Goal: Task Accomplishment & Management: Use online tool/utility

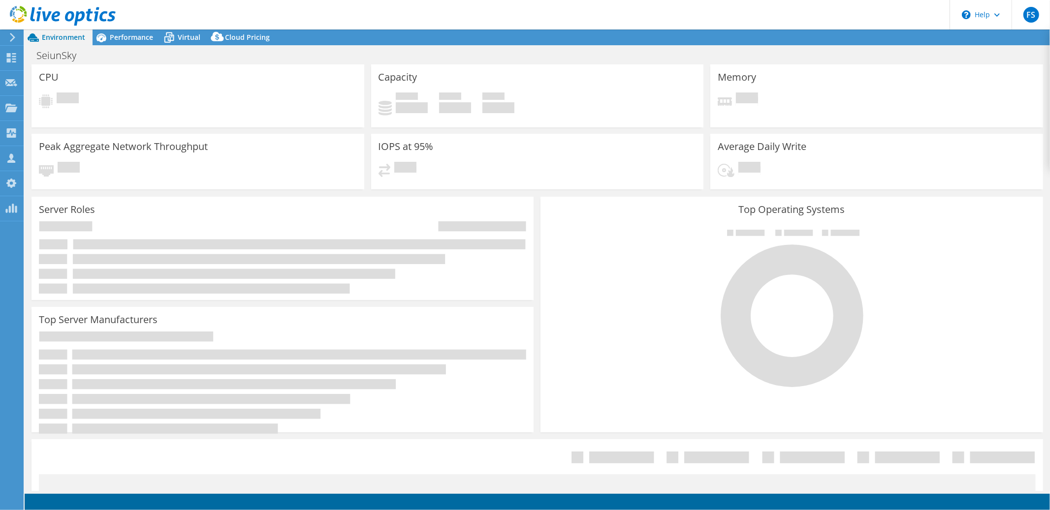
select select "USD"
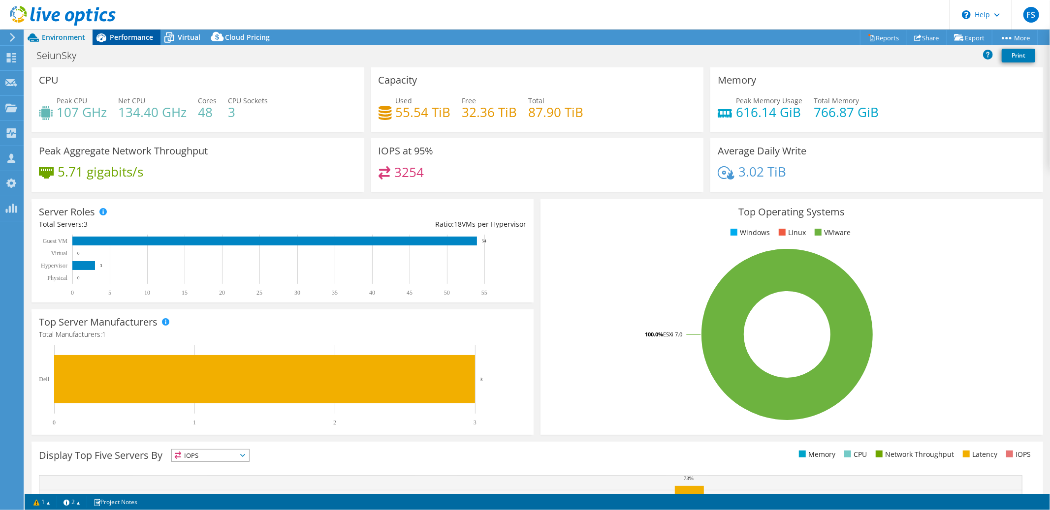
click at [131, 37] on span "Performance" at bounding box center [131, 36] width 43 height 9
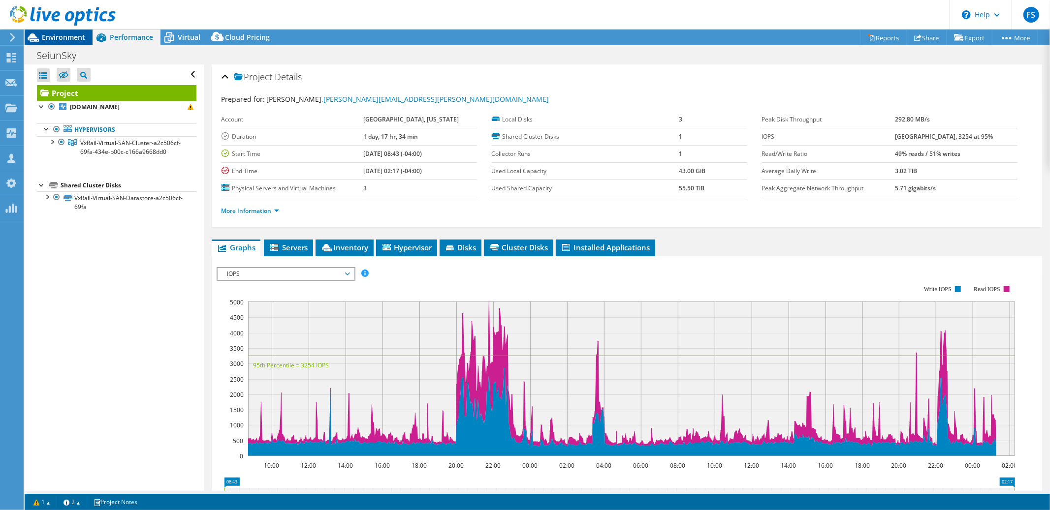
click at [65, 36] on span "Environment" at bounding box center [63, 36] width 43 height 9
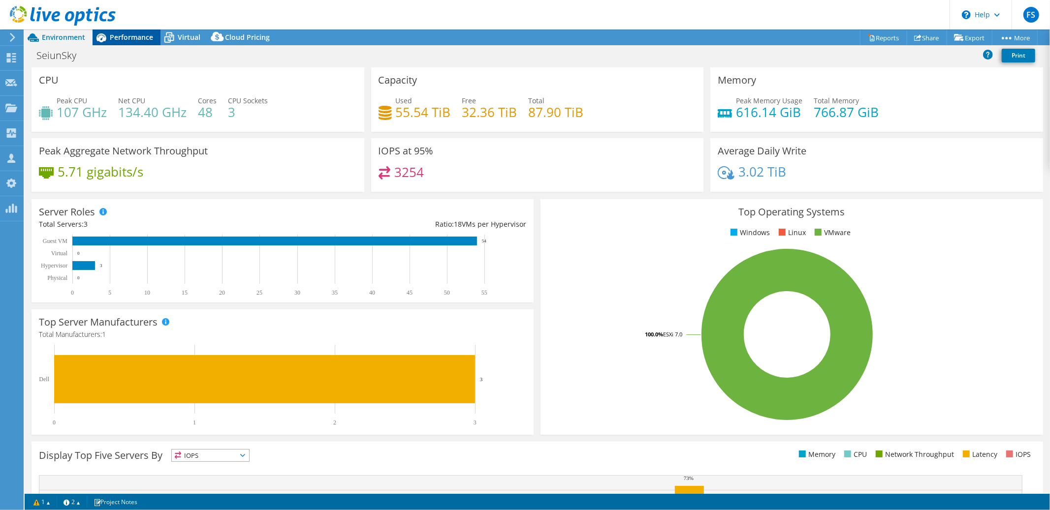
click at [126, 40] on span "Performance" at bounding box center [131, 36] width 43 height 9
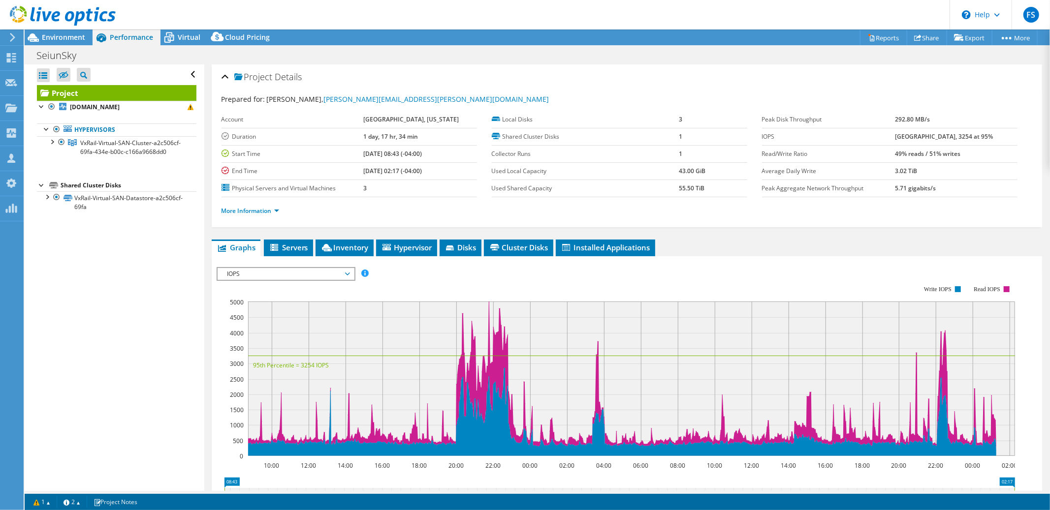
click at [349, 272] on span "IOPS" at bounding box center [286, 274] width 136 height 12
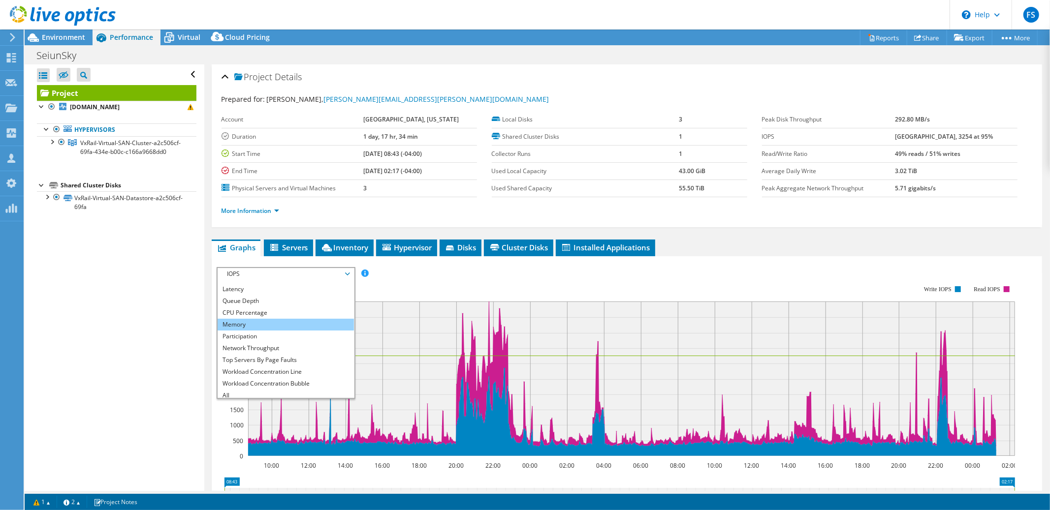
scroll to position [35, 0]
click at [300, 304] on li "CPU Percentage" at bounding box center [286, 310] width 136 height 12
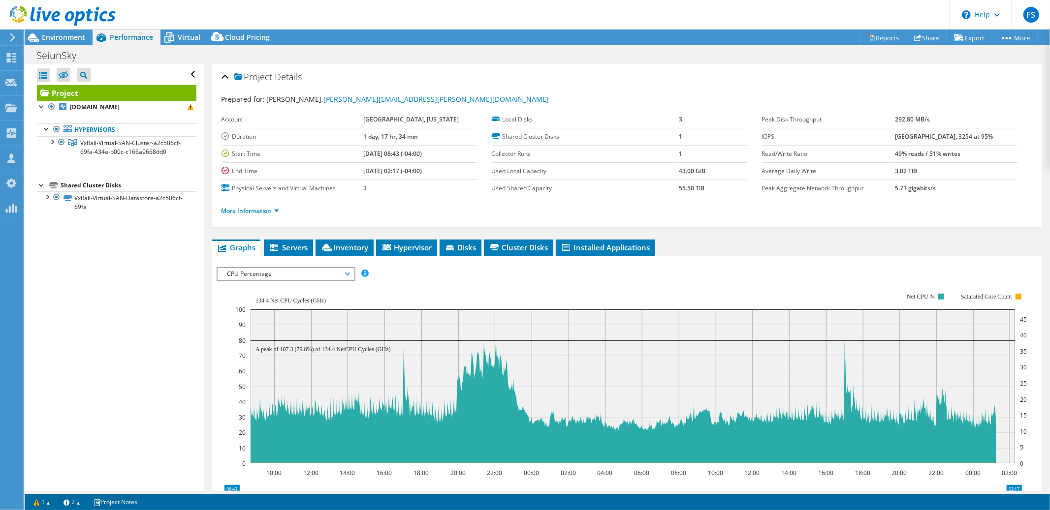
click at [347, 273] on span "CPU Percentage" at bounding box center [285, 274] width 127 height 12
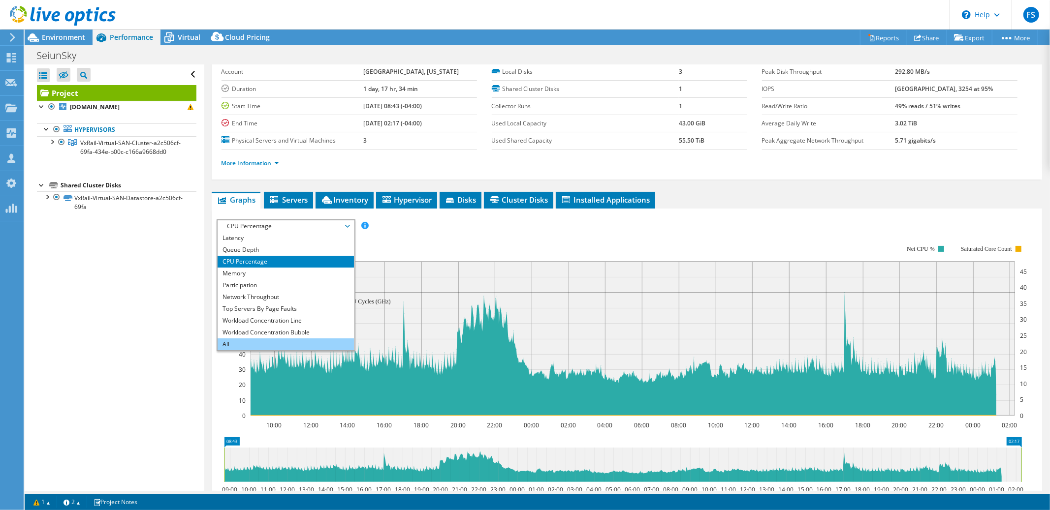
scroll to position [102, 0]
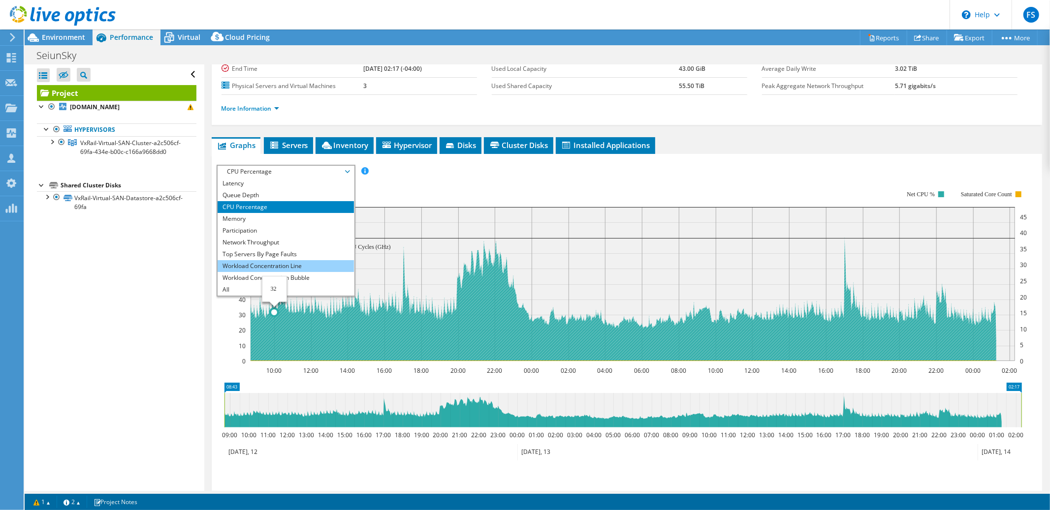
click at [272, 264] on li "Workload Concentration Line" at bounding box center [286, 266] width 136 height 12
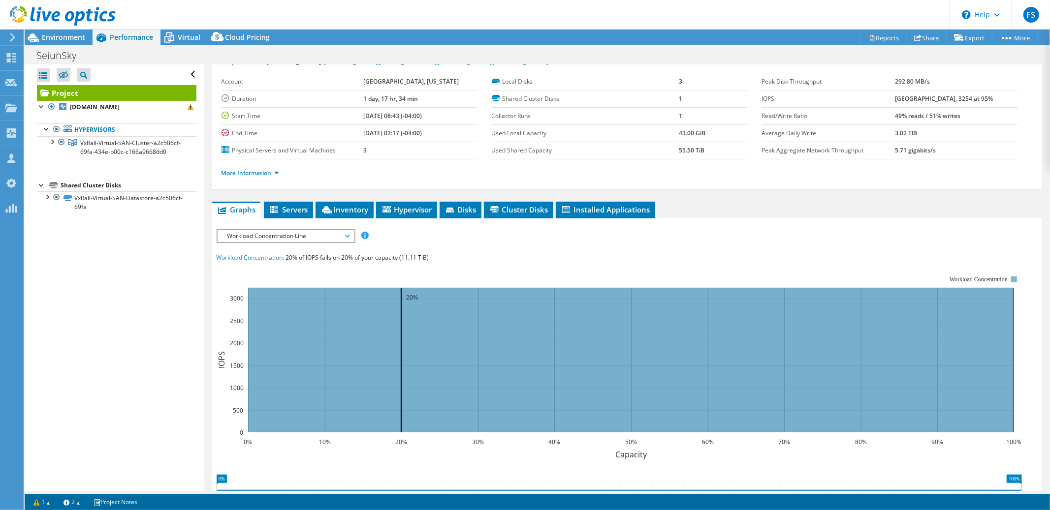
scroll to position [35, 0]
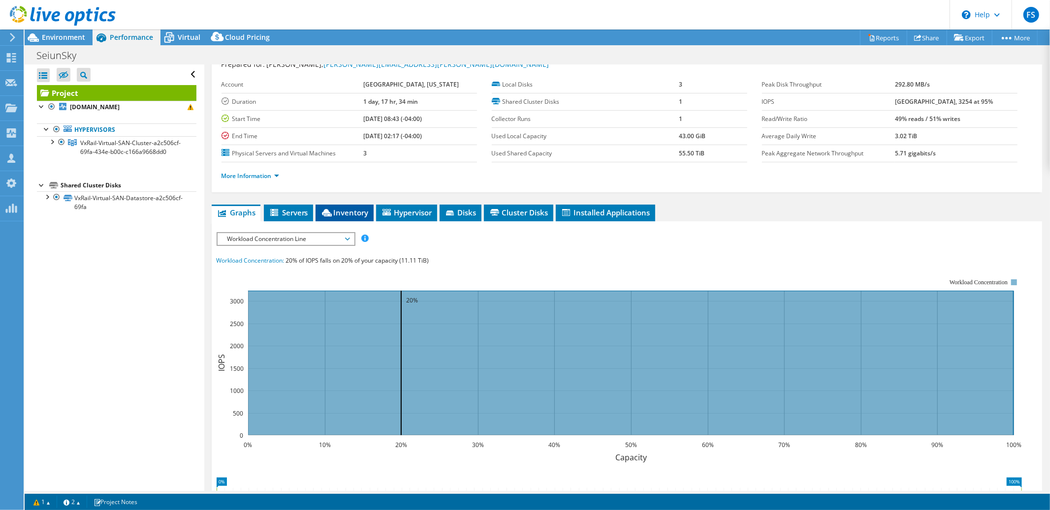
click at [354, 212] on span "Inventory" at bounding box center [344, 213] width 48 height 10
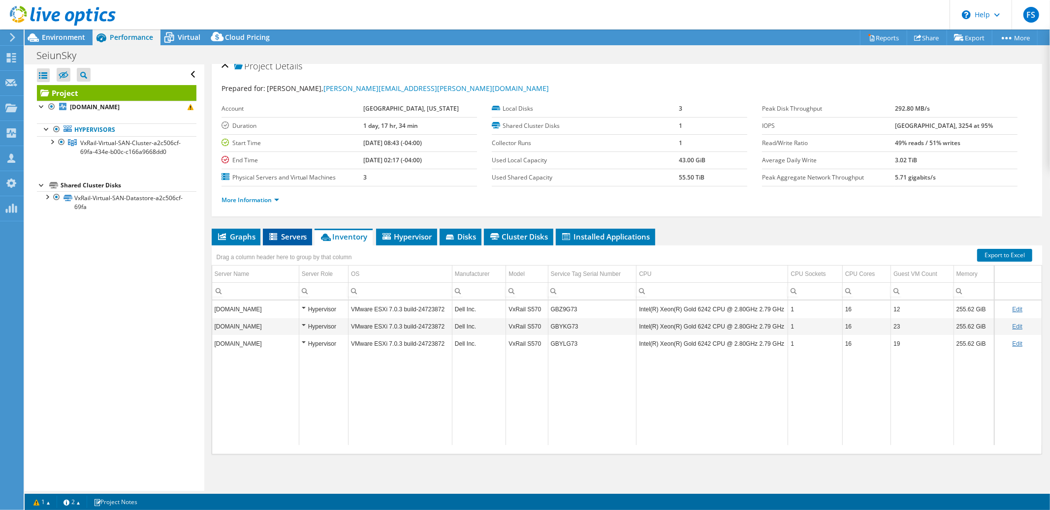
click at [299, 235] on span "Servers" at bounding box center [287, 237] width 39 height 10
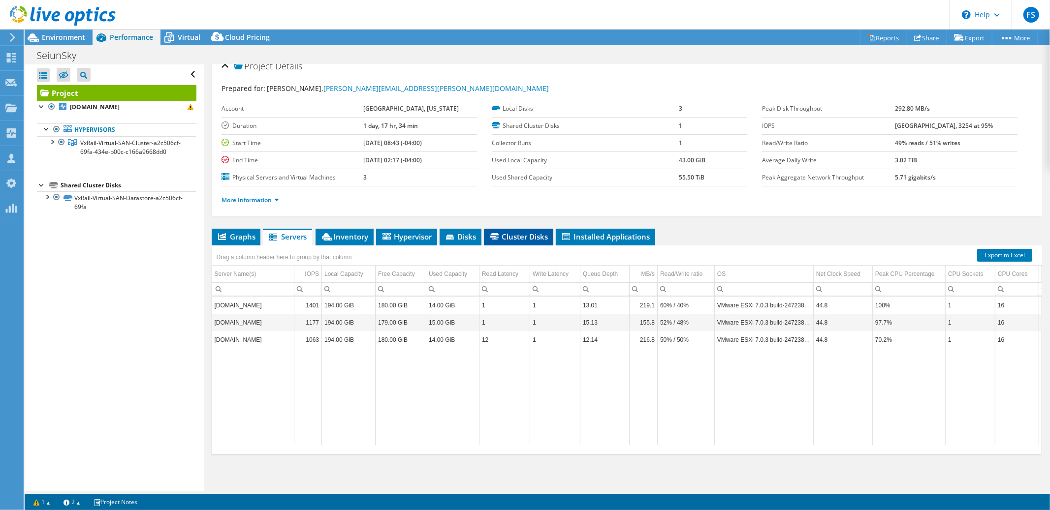
click at [527, 239] on span "Cluster Disks" at bounding box center [519, 237] width 60 height 10
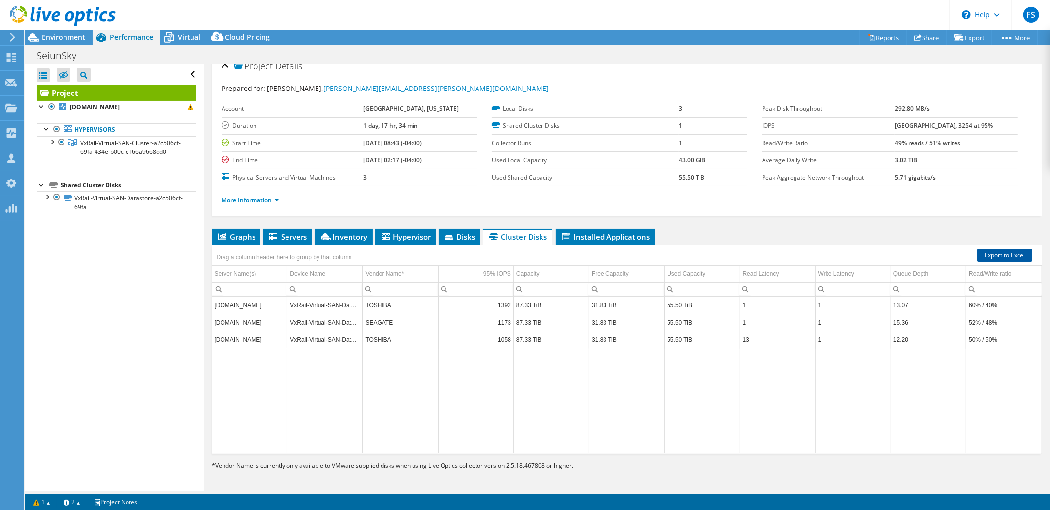
click at [996, 254] on link "Export to Excel" at bounding box center [1004, 255] width 55 height 13
click at [190, 36] on span "Virtual" at bounding box center [189, 36] width 23 height 9
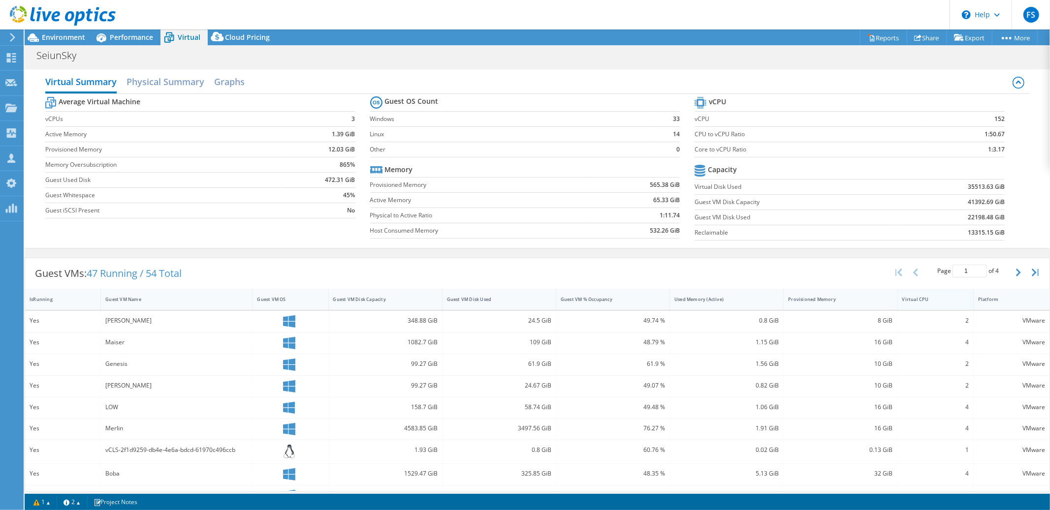
click at [931, 302] on div "Virtual CPU" at bounding box center [929, 299] width 55 height 6
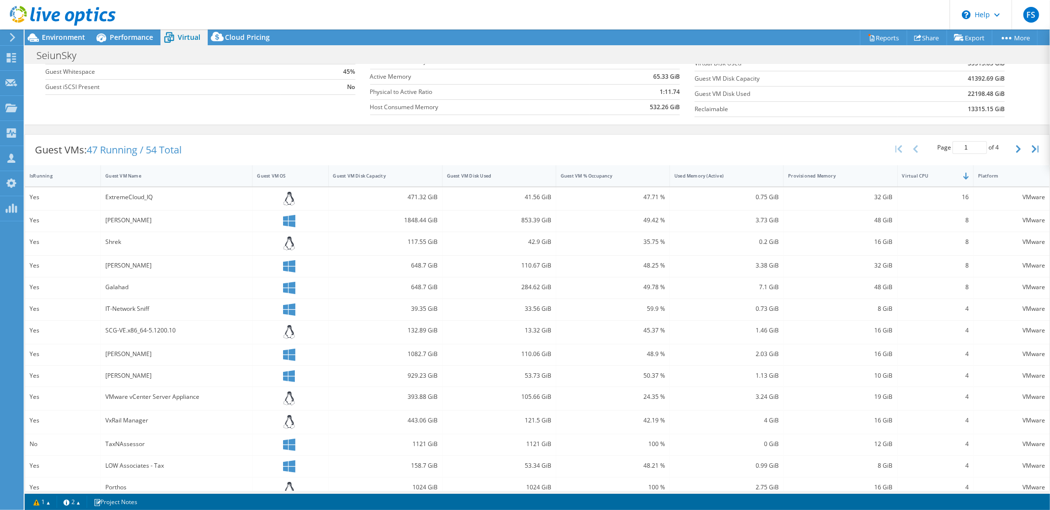
scroll to position [159, 0]
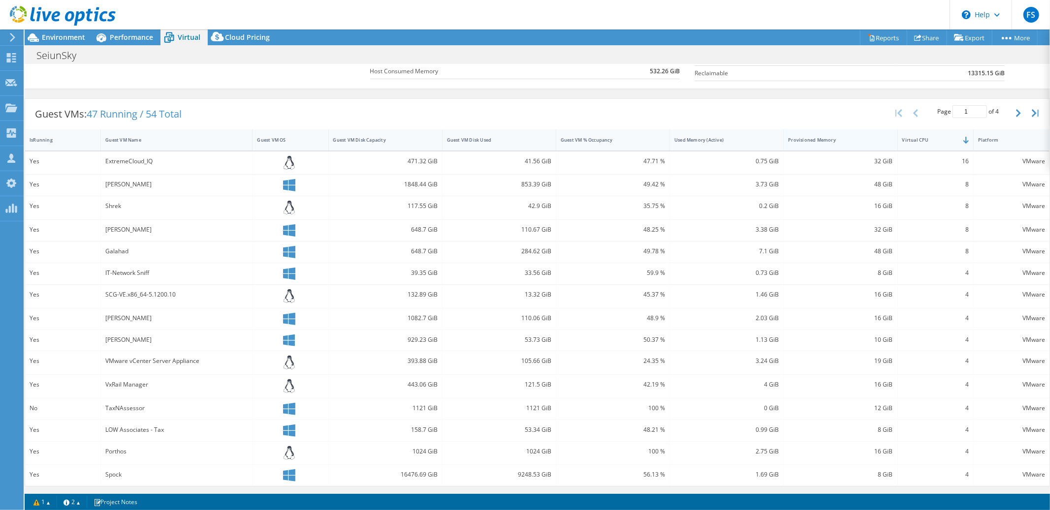
click at [867, 143] on div "Provisioned Memory" at bounding box center [834, 139] width 101 height 15
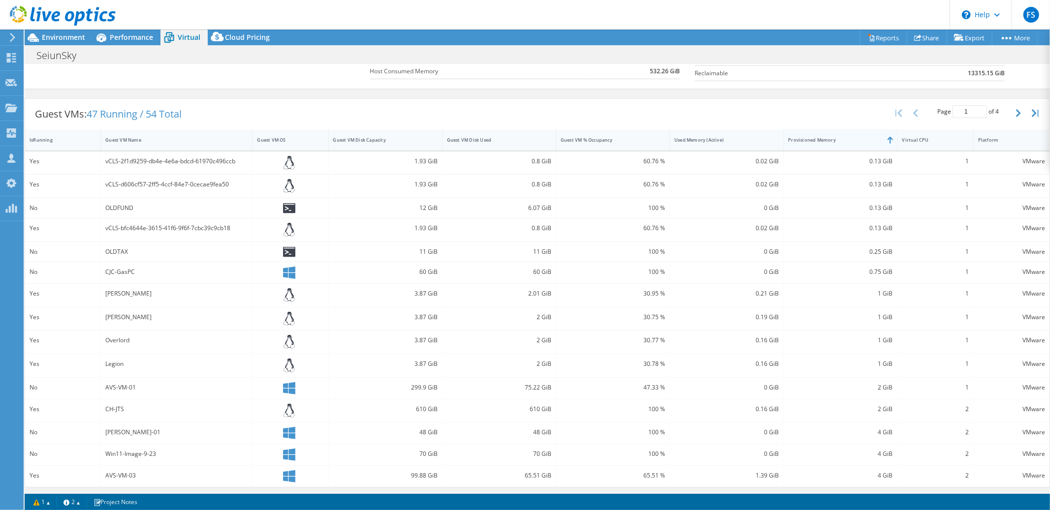
click at [867, 141] on div "Provisioned Memory" at bounding box center [834, 140] width 93 height 6
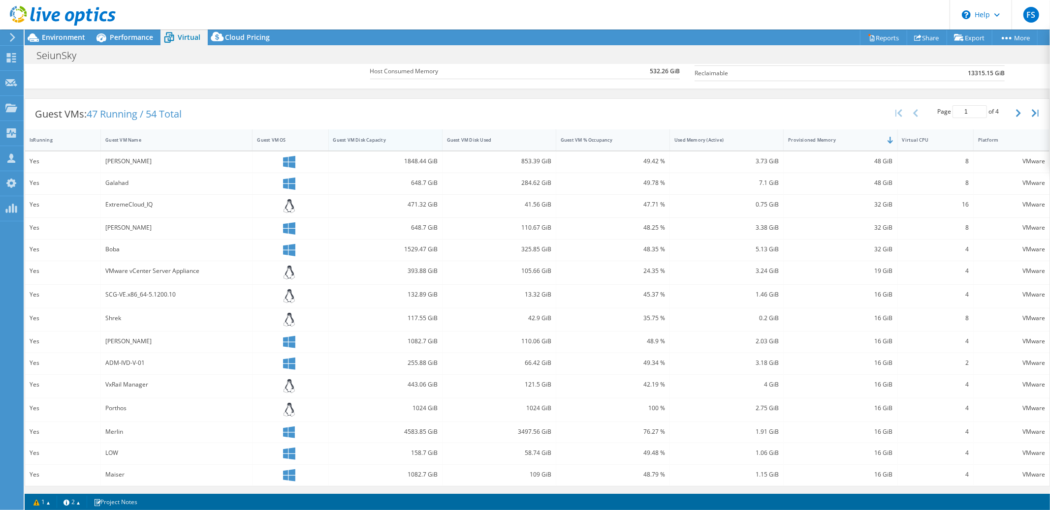
click at [404, 143] on div "Guest VM Disk Capacity" at bounding box center [379, 139] width 101 height 15
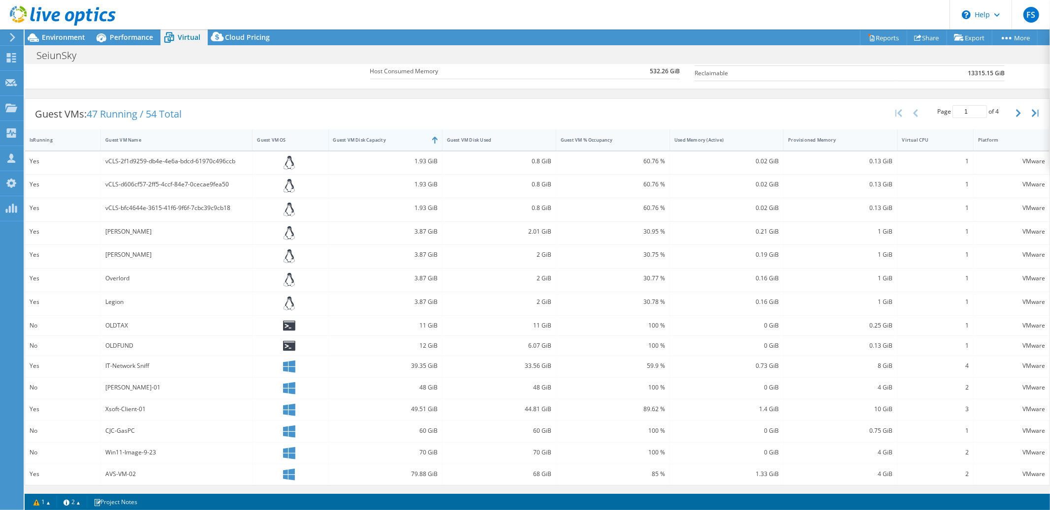
click at [404, 143] on div "Guest VM Disk Capacity" at bounding box center [379, 139] width 101 height 15
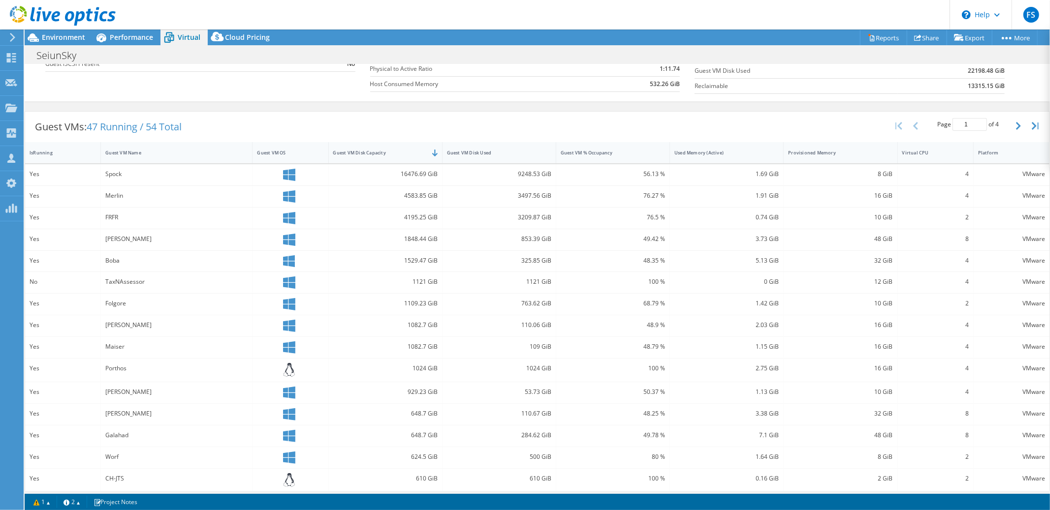
scroll to position [141, 0]
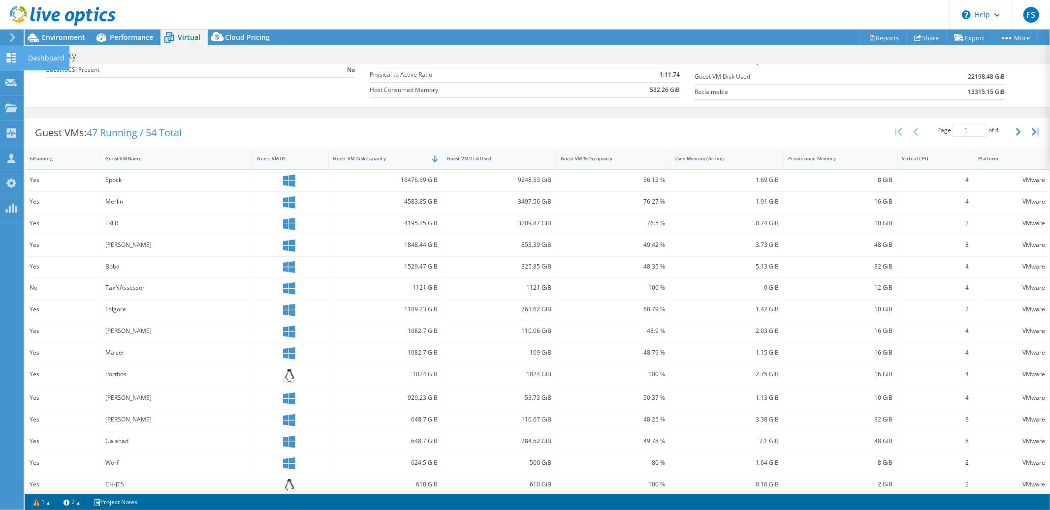
click at [11, 59] on icon at bounding box center [11, 57] width 12 height 9
